Goal: Navigation & Orientation: Find specific page/section

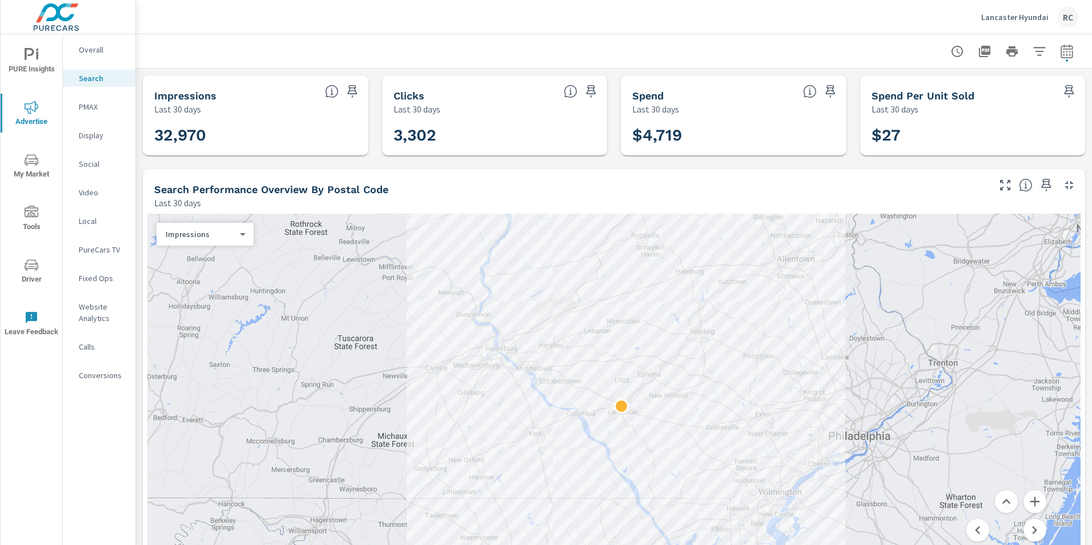
scroll to position [114, 0]
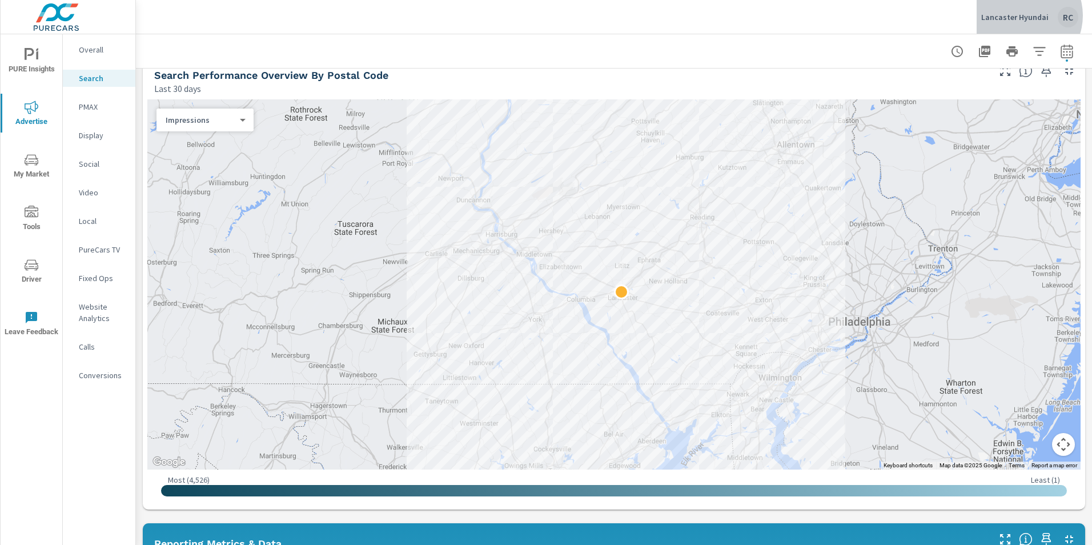
click at [1024, 15] on p "Lancaster Hyundai" at bounding box center [1014, 17] width 67 height 10
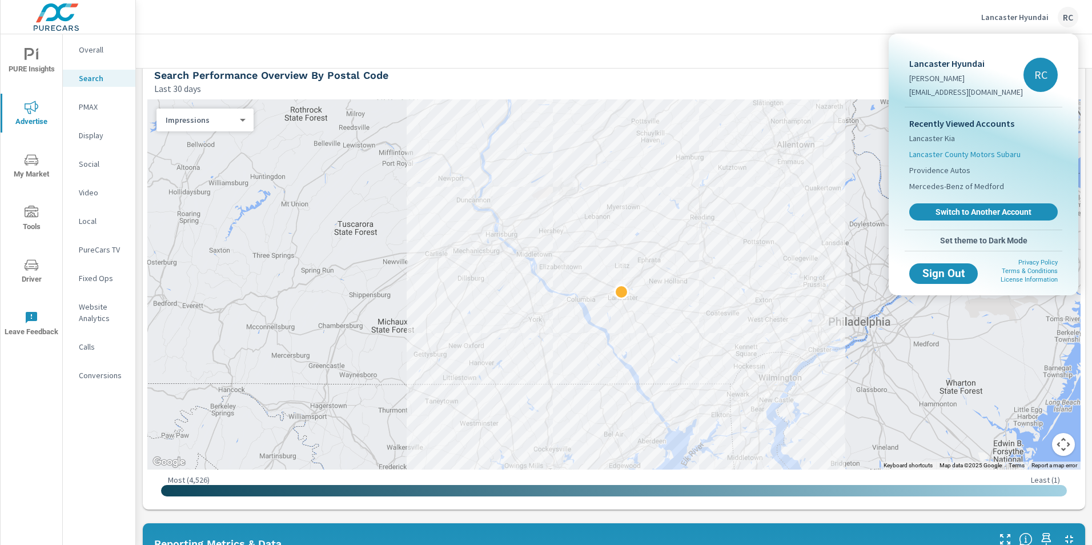
click at [965, 152] on span "Lancaster County Motors Subaru" at bounding box center [964, 153] width 111 height 11
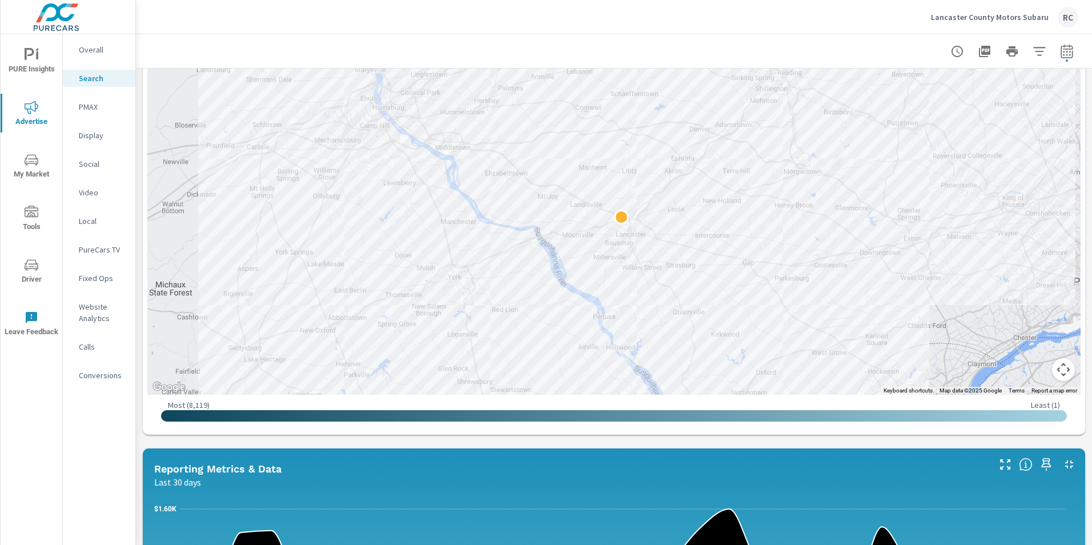
scroll to position [192, 0]
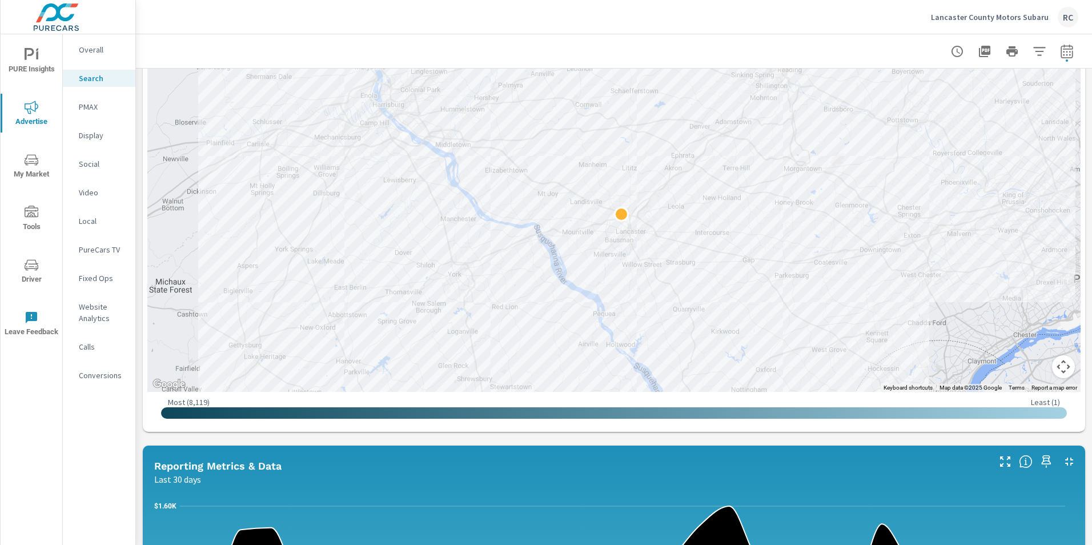
click at [1052, 369] on button "Map camera controls" at bounding box center [1063, 366] width 23 height 23
click at [1029, 365] on button "Zoom out" at bounding box center [1034, 366] width 23 height 23
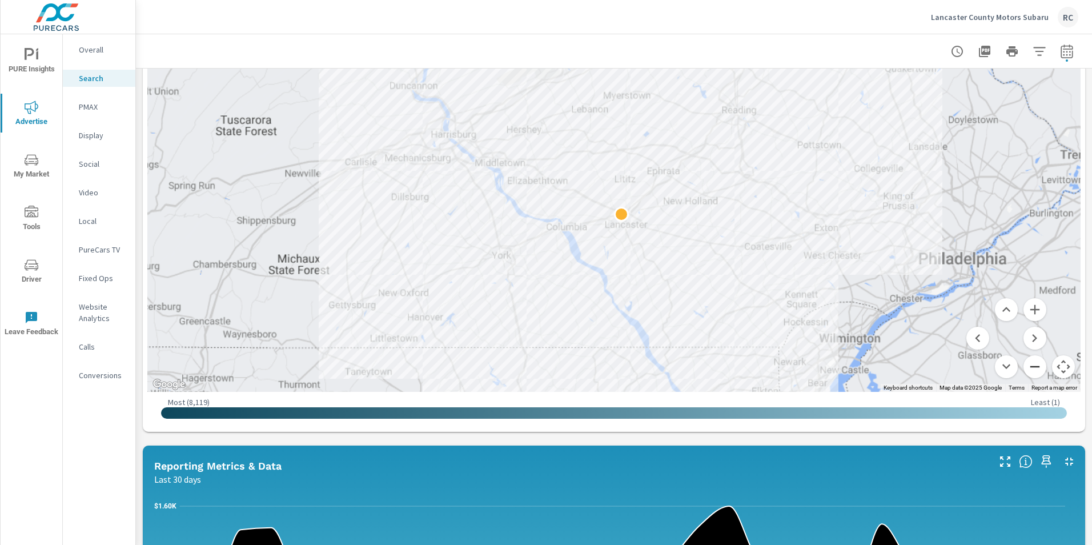
click at [1029, 365] on button "Zoom out" at bounding box center [1034, 366] width 23 height 23
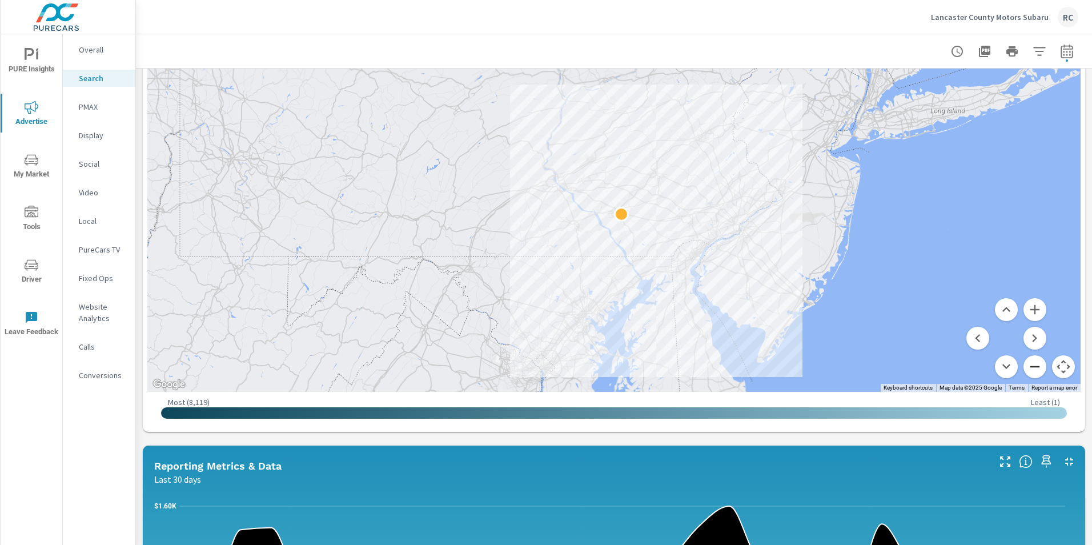
click at [1029, 365] on button "Zoom out" at bounding box center [1034, 366] width 23 height 23
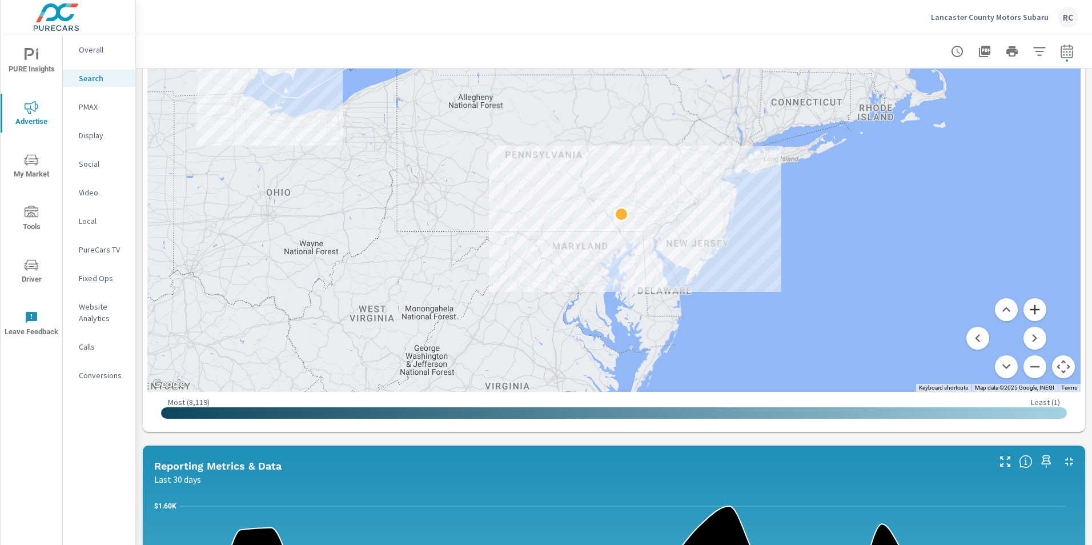
click at [1023, 306] on button "Zoom in" at bounding box center [1034, 309] width 23 height 23
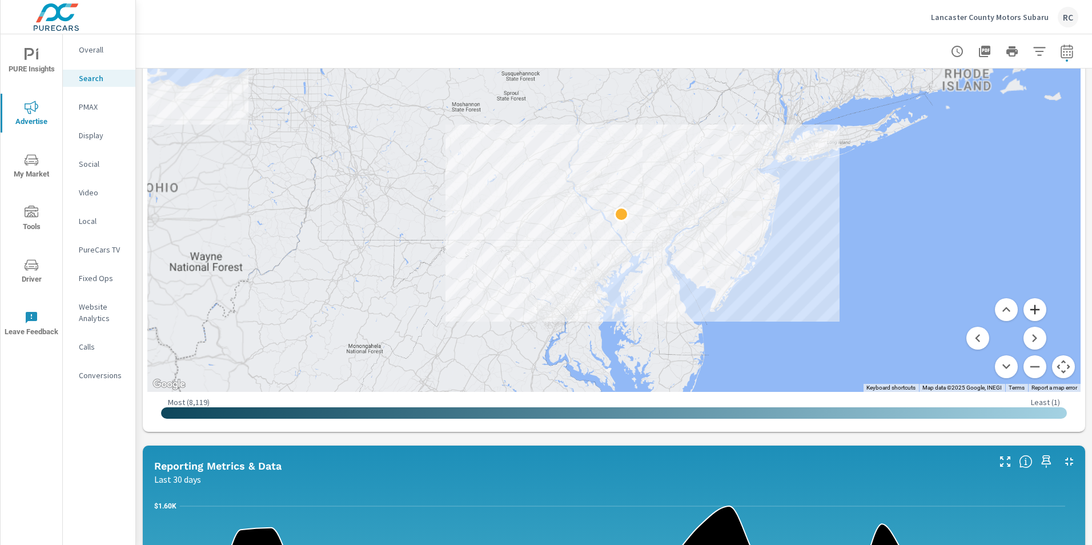
click at [1023, 306] on button "Zoom in" at bounding box center [1034, 309] width 23 height 23
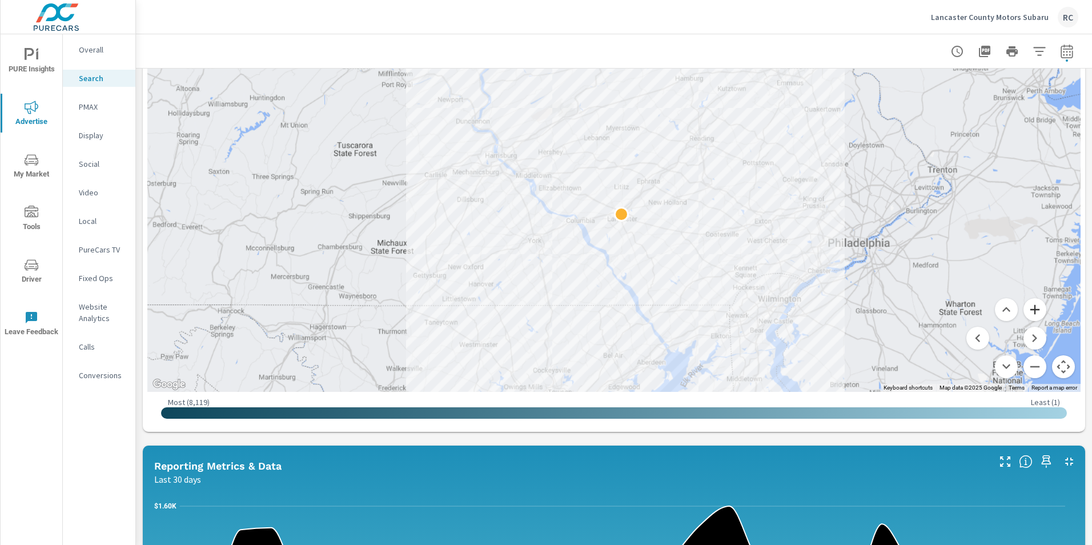
scroll to position [129, 0]
